Goal: Information Seeking & Learning: Learn about a topic

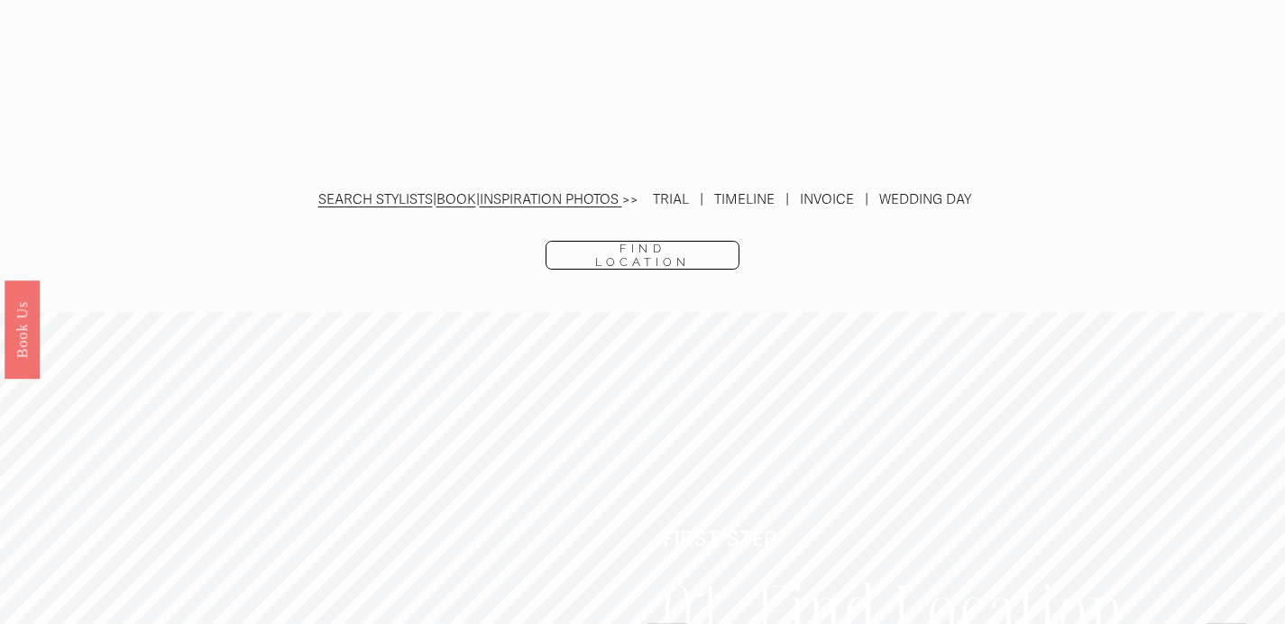
scroll to position [3946, 0]
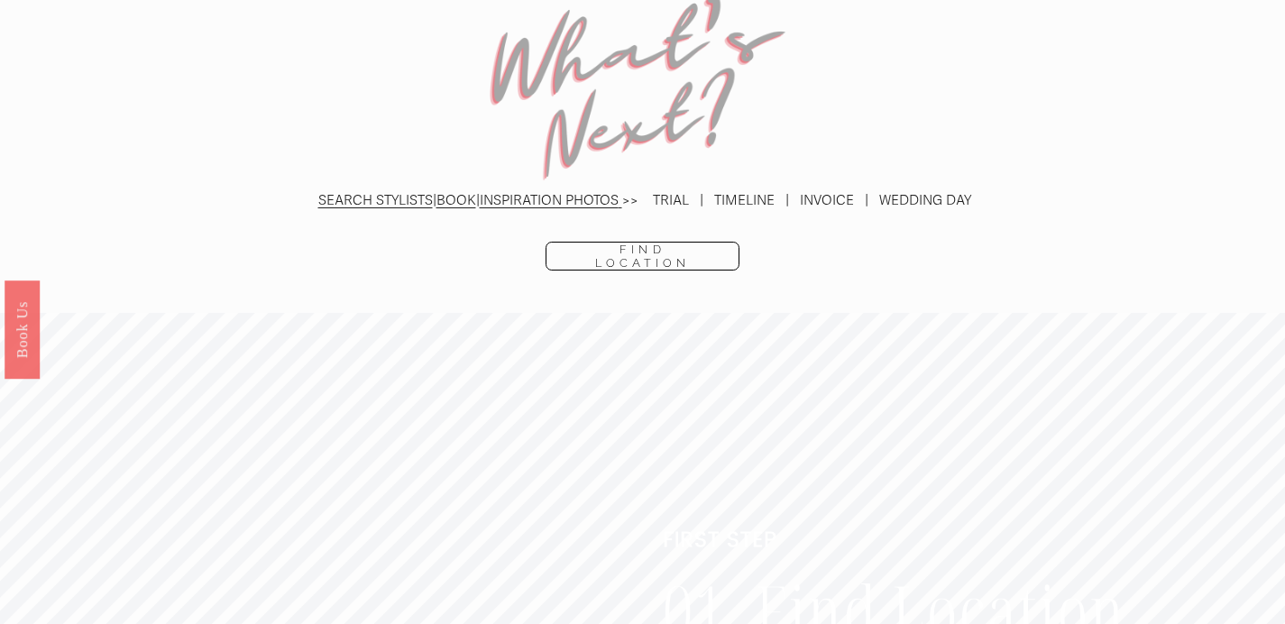
click at [552, 192] on link "INSPIRATION PHOTOS" at bounding box center [549, 200] width 139 height 16
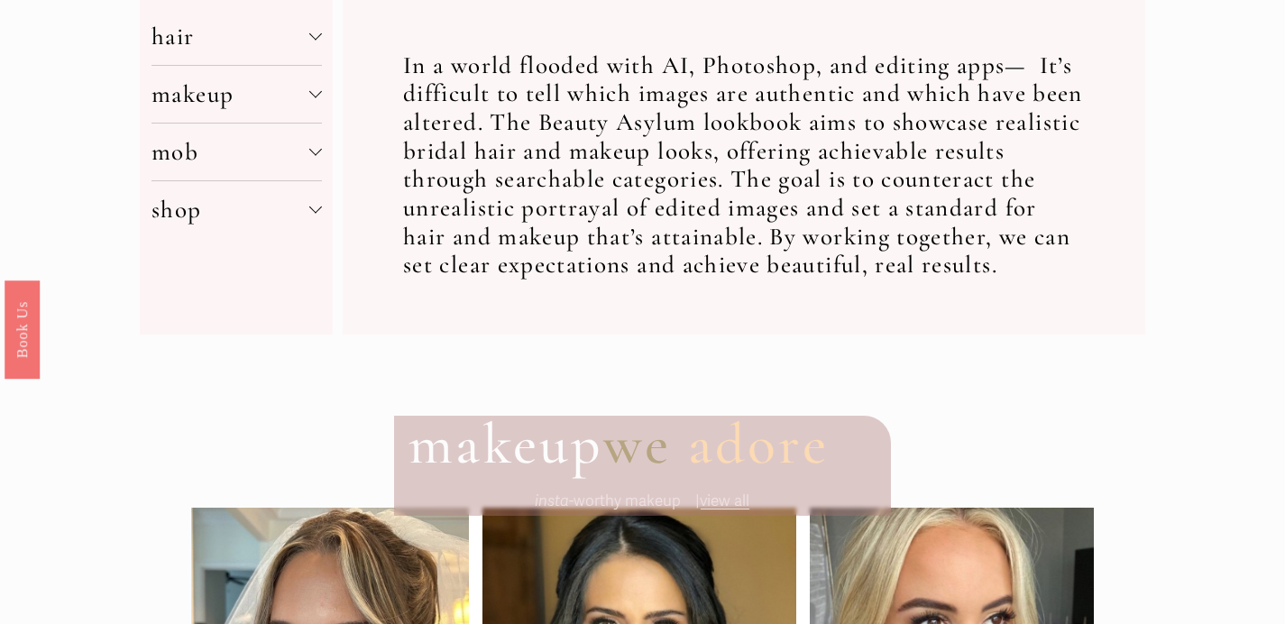
scroll to position [769, 0]
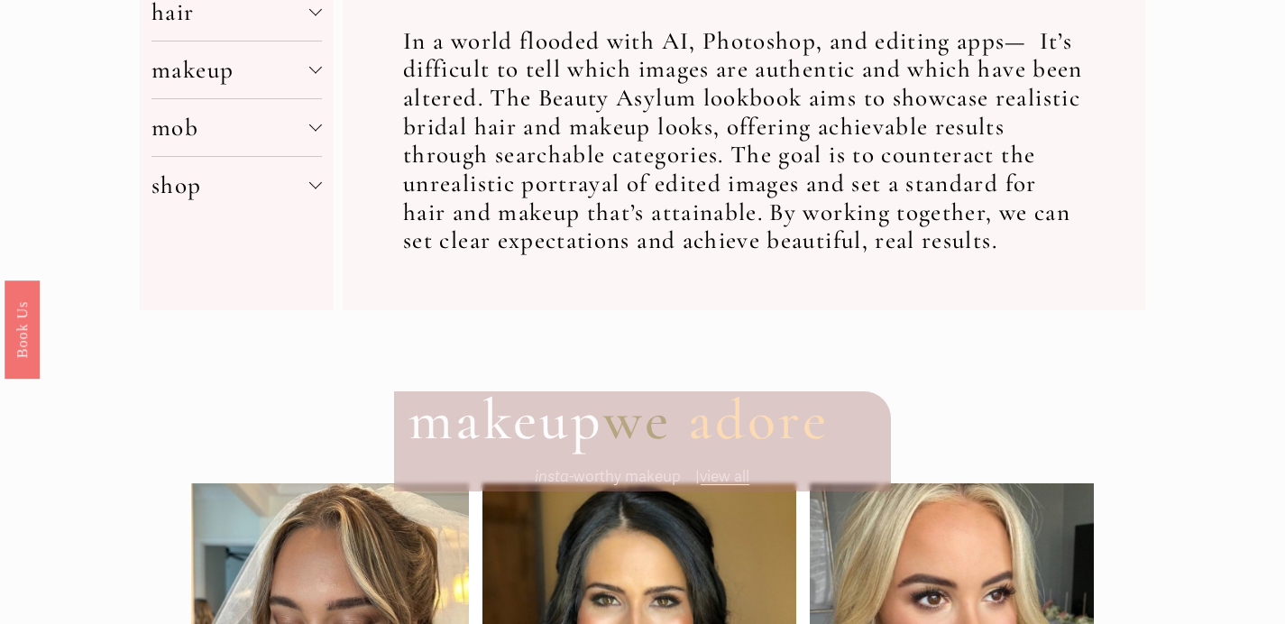
click at [238, 73] on span "makeup" at bounding box center [229, 70] width 157 height 30
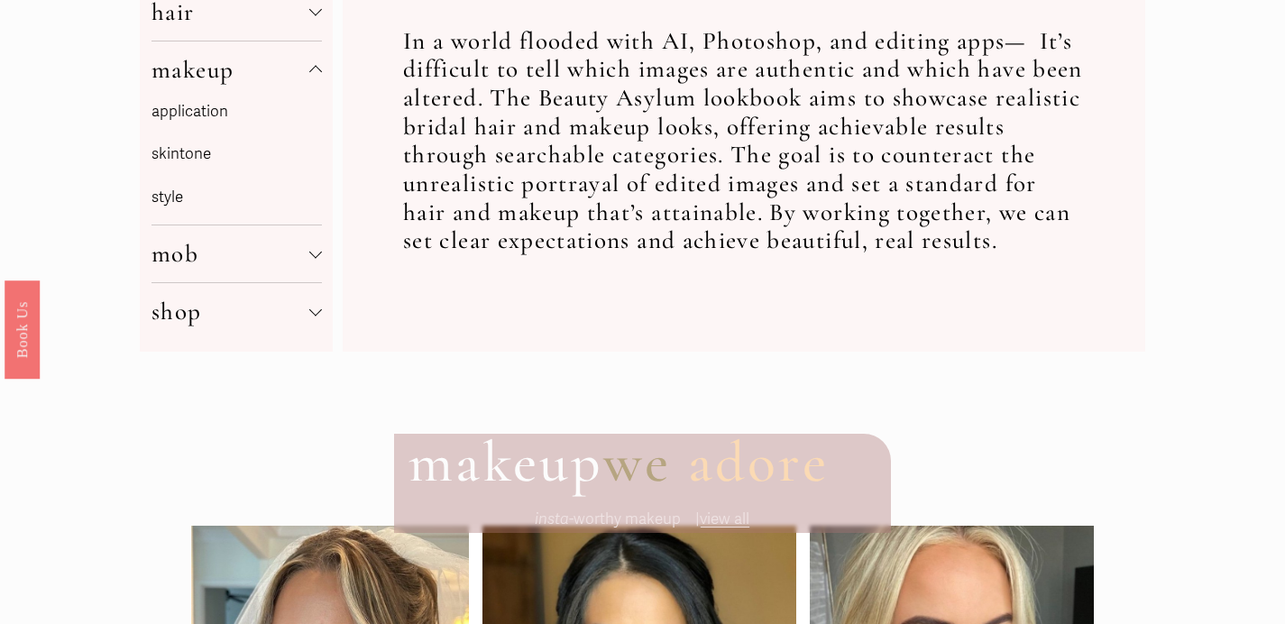
click at [204, 119] on link "application" at bounding box center [189, 111] width 77 height 19
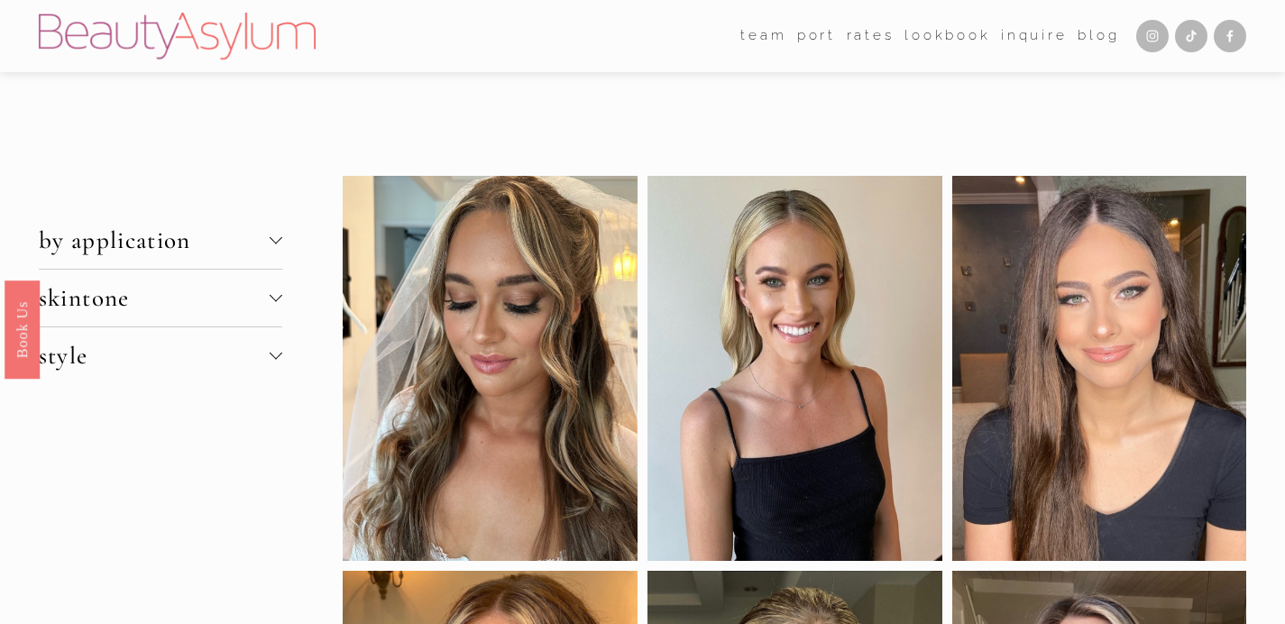
click at [222, 282] on button "skintone" at bounding box center [160, 298] width 243 height 57
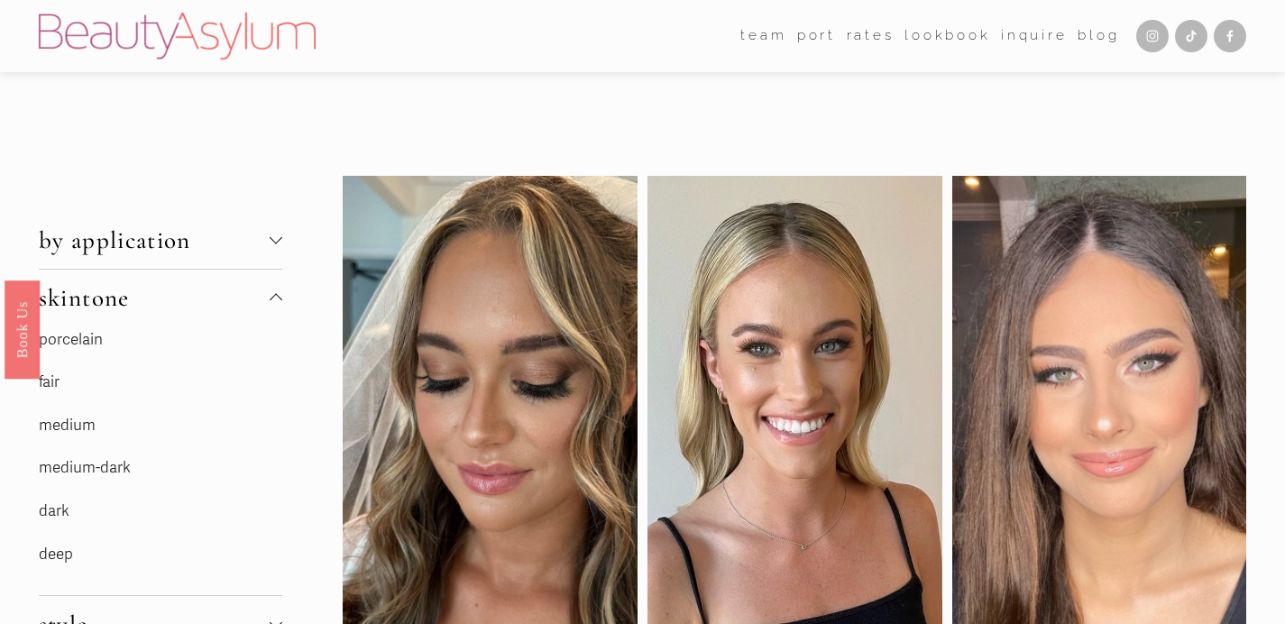
click at [54, 381] on link "fair" at bounding box center [49, 381] width 21 height 19
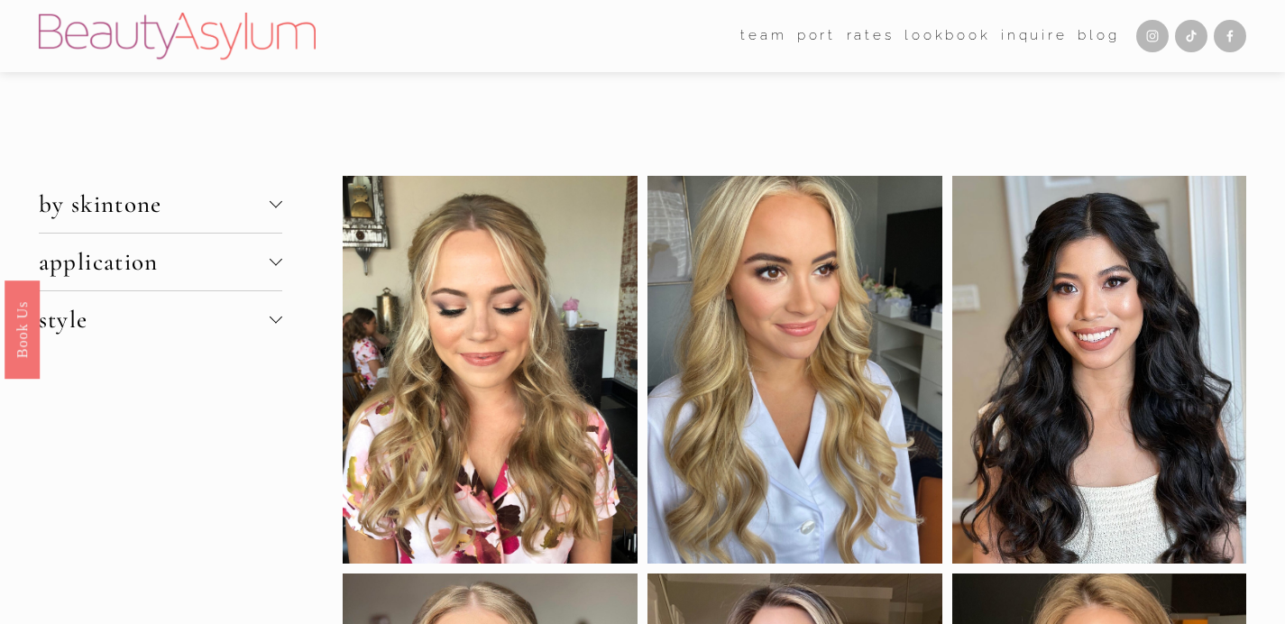
click at [245, 331] on span "style" at bounding box center [154, 320] width 231 height 30
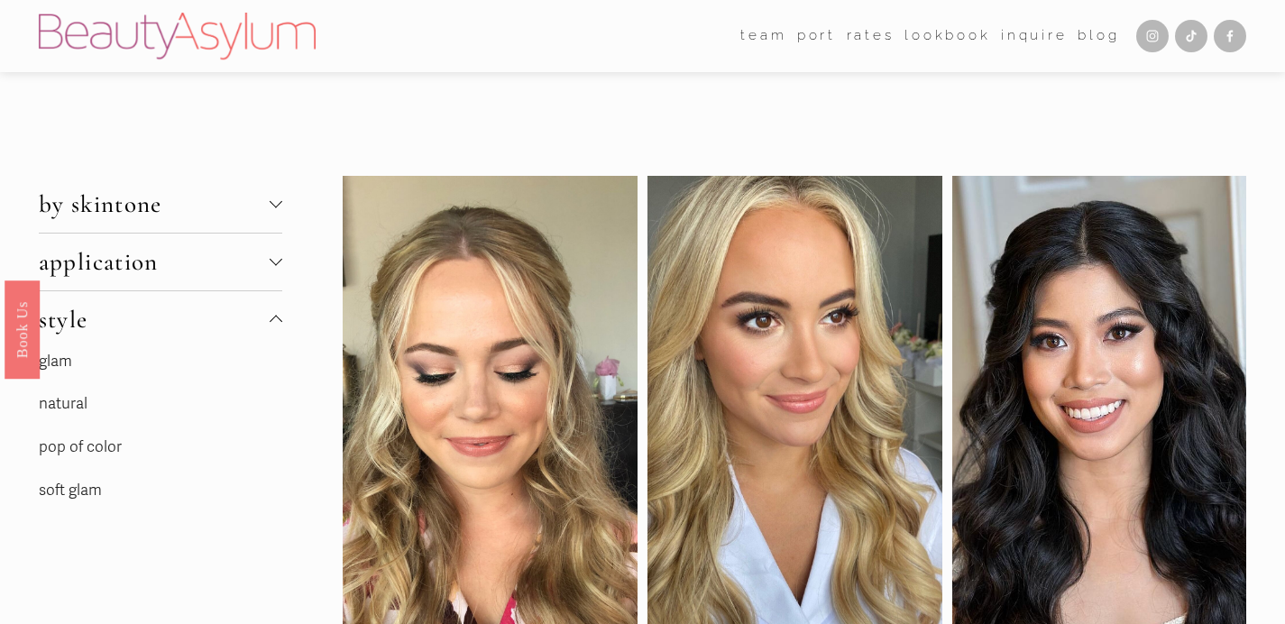
click at [73, 413] on link "natural" at bounding box center [63, 403] width 49 height 19
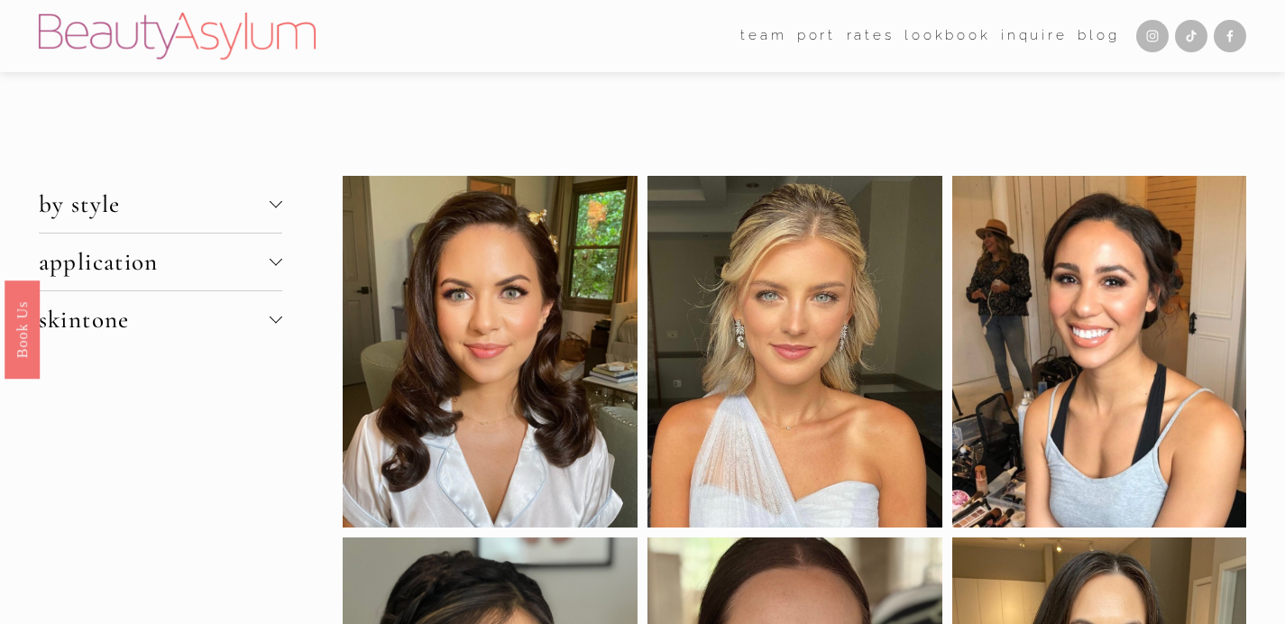
click at [224, 343] on button "skintone" at bounding box center [160, 319] width 243 height 57
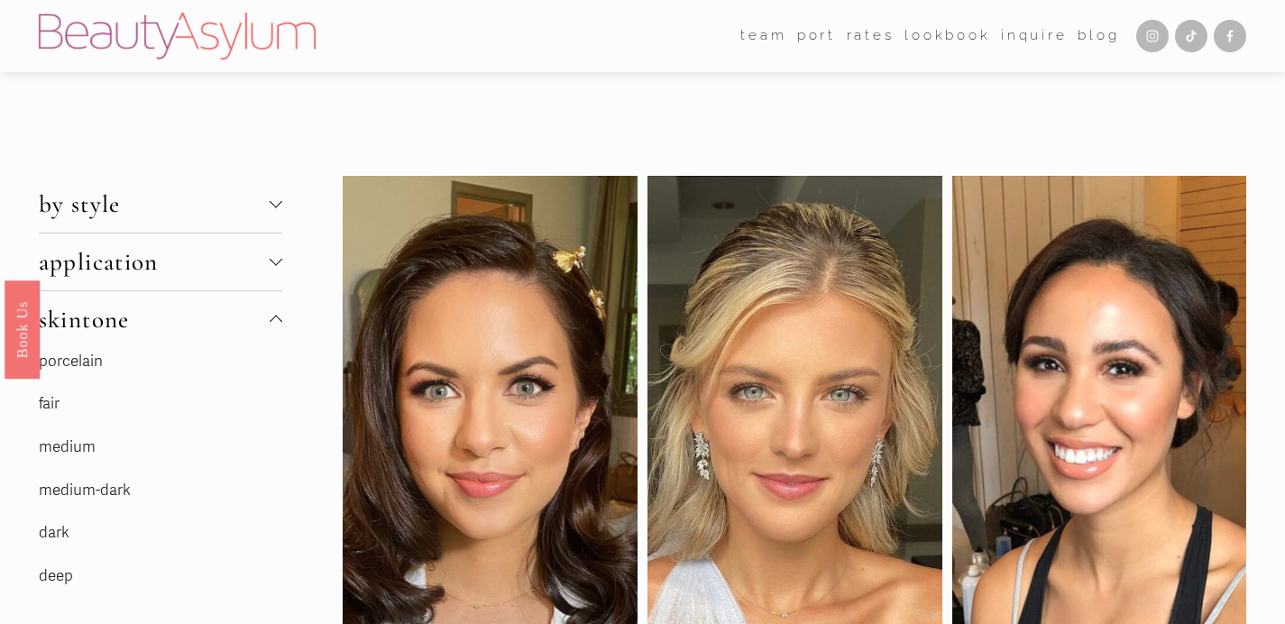
click at [191, 316] on span "skintone" at bounding box center [154, 320] width 231 height 30
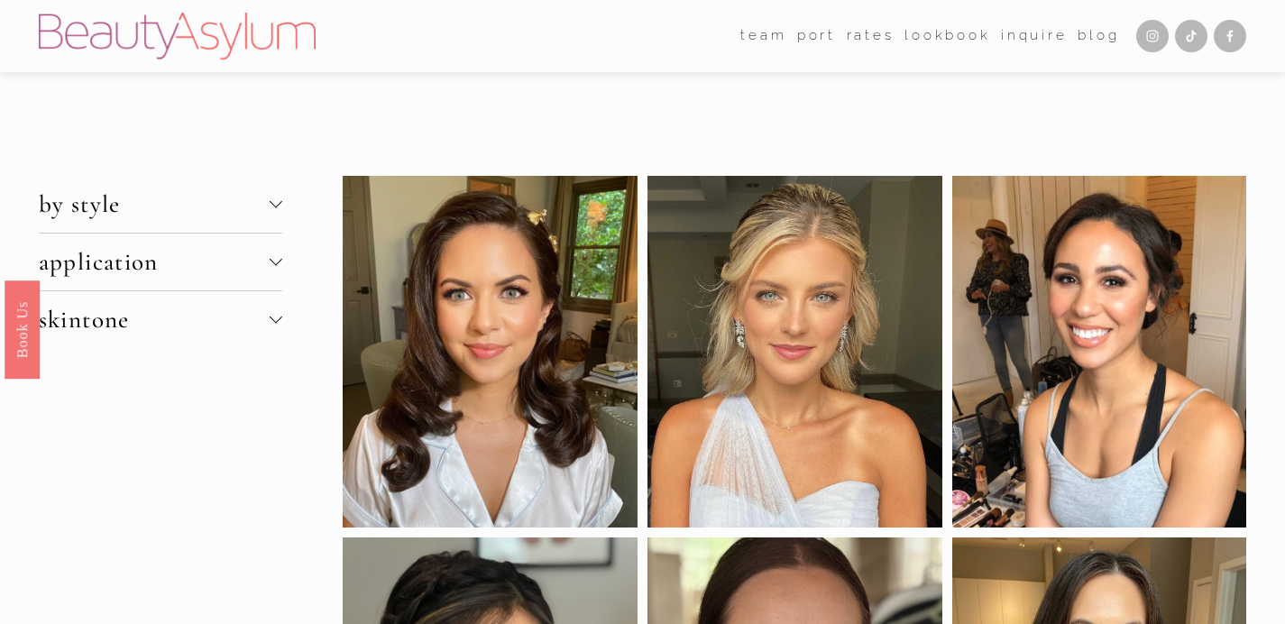
click at [224, 219] on button "by style" at bounding box center [160, 204] width 243 height 57
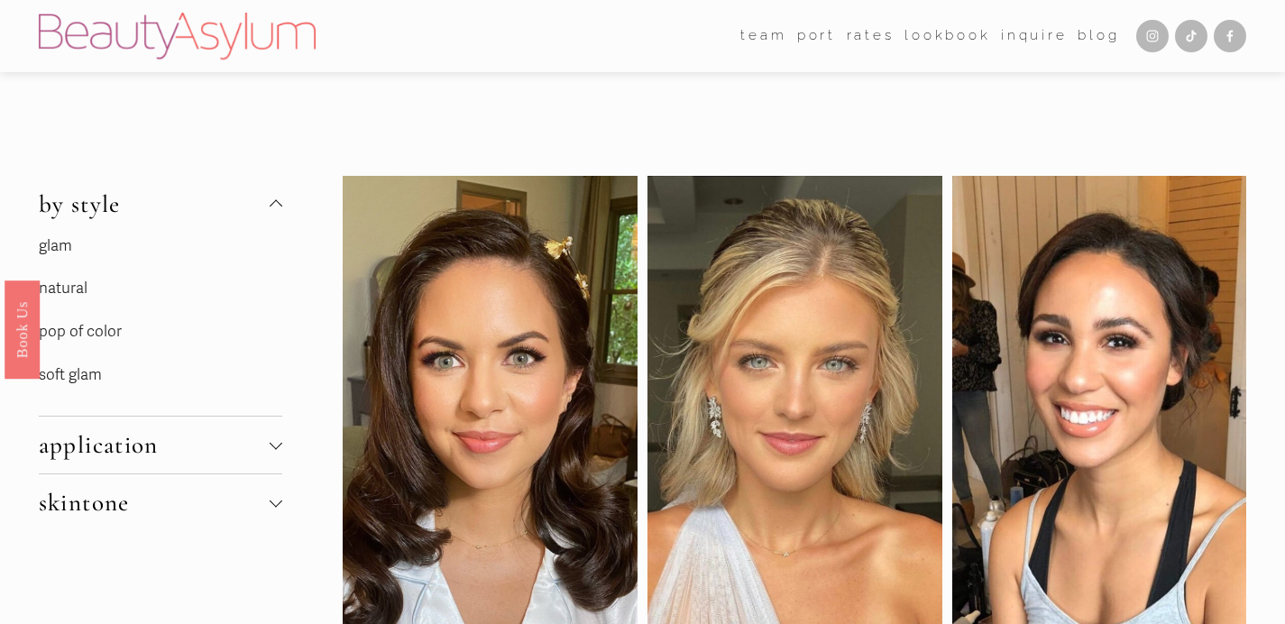
click at [88, 381] on link "soft glam" at bounding box center [70, 374] width 63 height 19
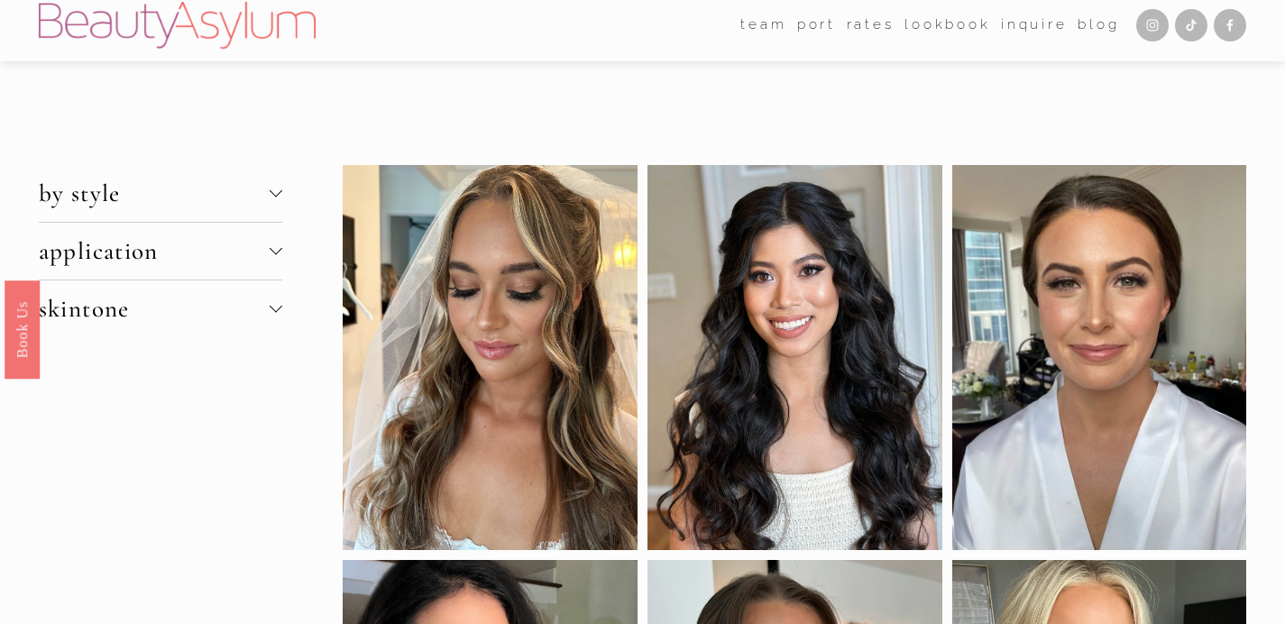
scroll to position [6, 0]
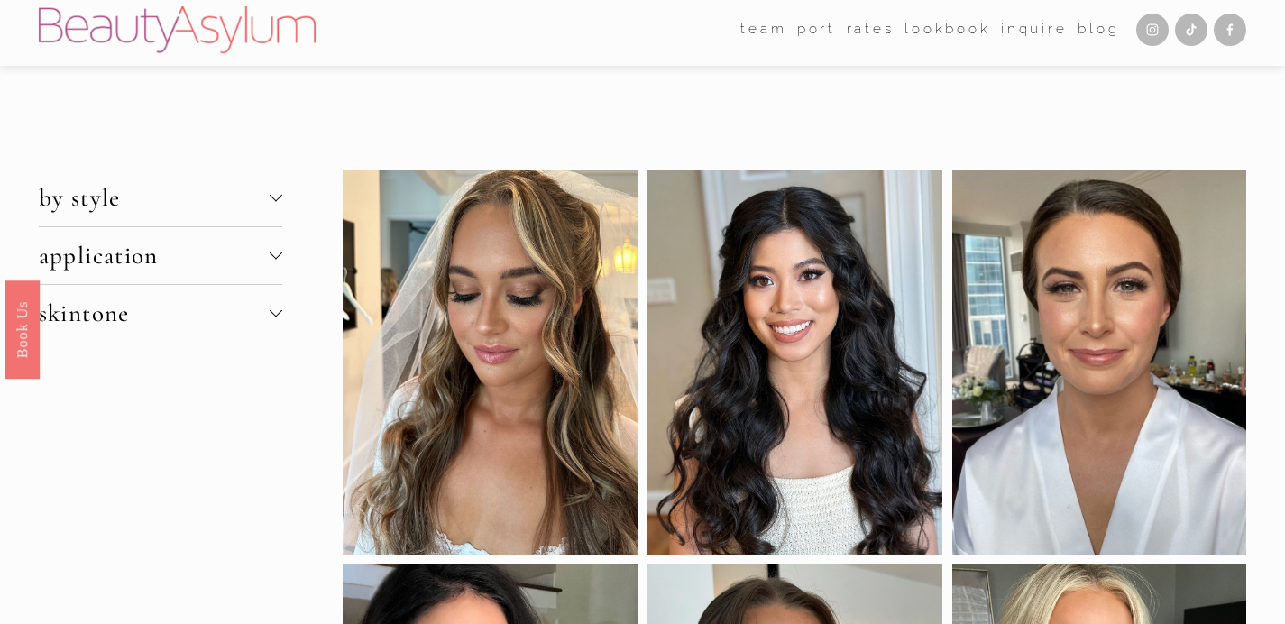
click at [182, 211] on span "by style" at bounding box center [154, 198] width 231 height 30
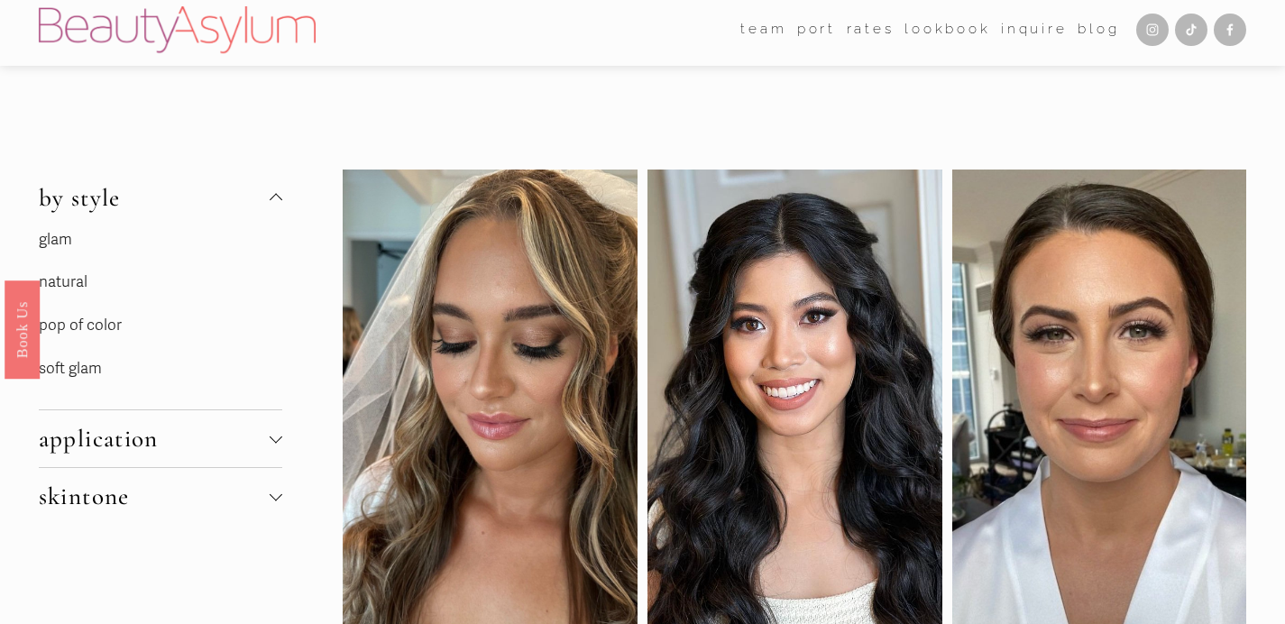
click at [105, 316] on p "pop of color" at bounding box center [160, 326] width 243 height 28
click at [108, 325] on link "pop of color" at bounding box center [80, 325] width 83 height 19
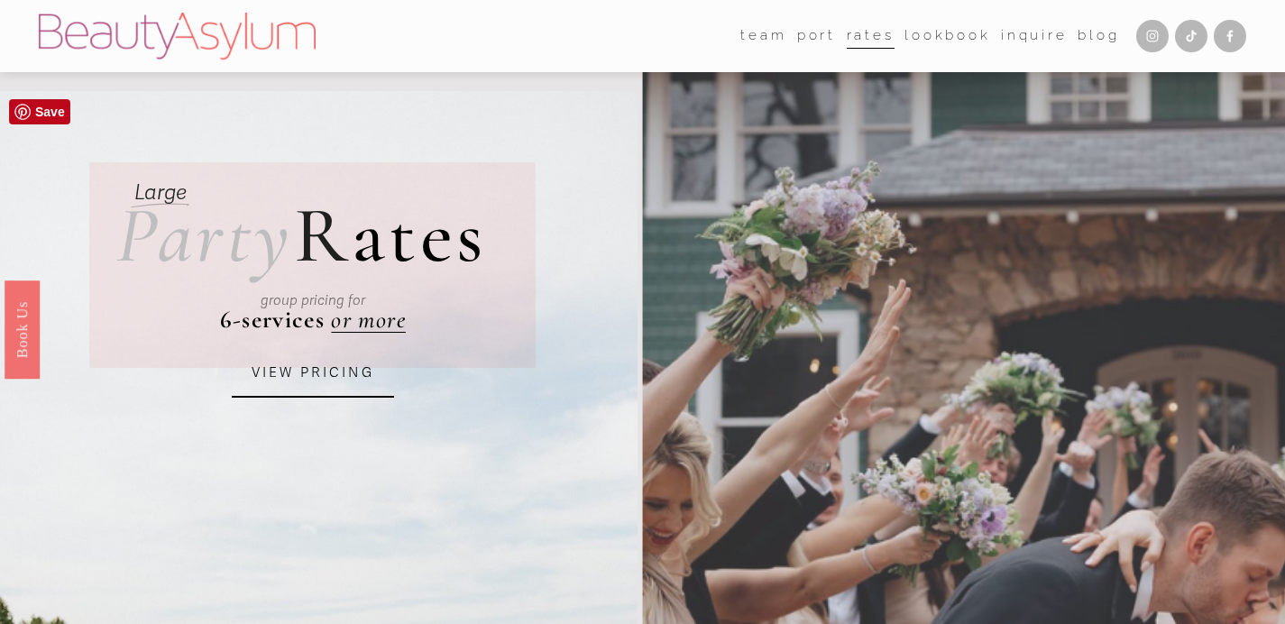
click at [356, 397] on link "VIEW PRICING" at bounding box center [313, 373] width 162 height 49
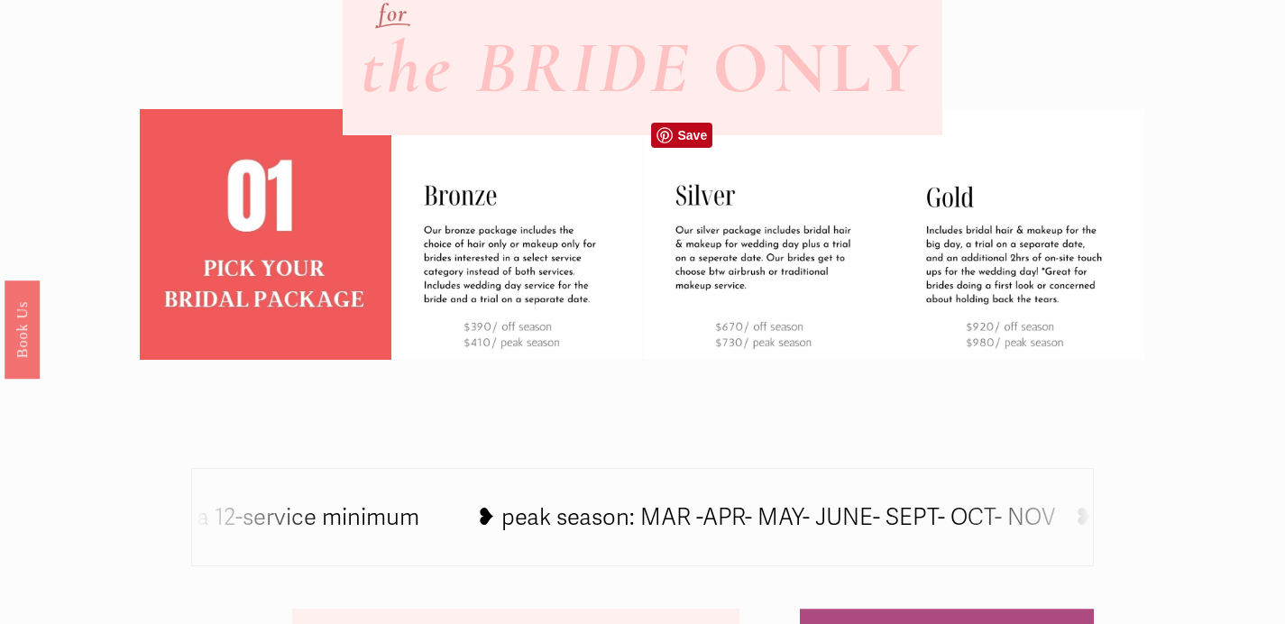
scroll to position [595, 0]
